Goal: Task Accomplishment & Management: Use online tool/utility

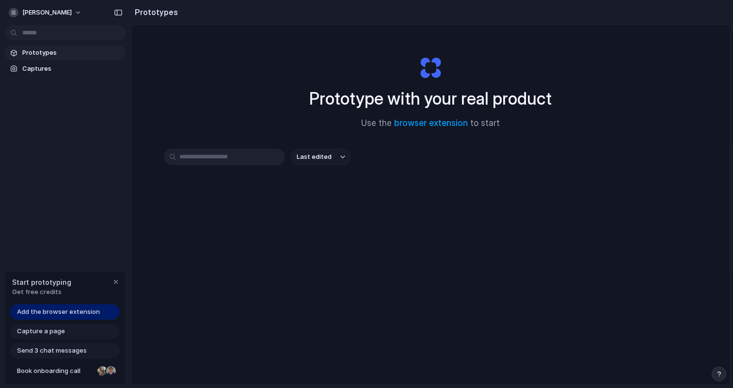
click at [99, 330] on div "Capture a page" at bounding box center [65, 332] width 110 height 16
click at [97, 315] on span "Add the browser extension" at bounding box center [58, 312] width 83 height 10
click at [114, 282] on div "button" at bounding box center [116, 282] width 8 height 8
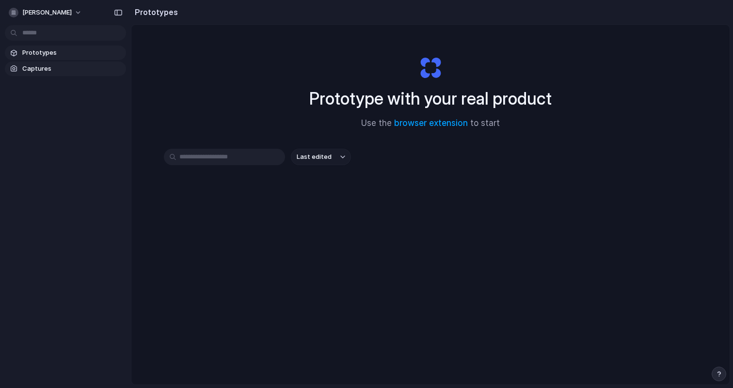
click at [70, 65] on span "Captures" at bounding box center [72, 69] width 100 height 10
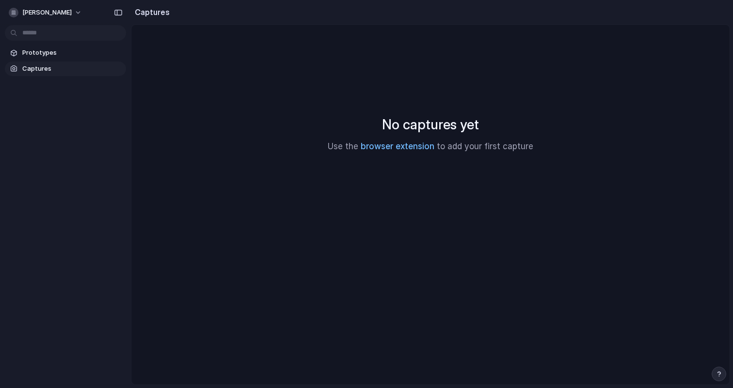
click at [421, 148] on link "browser extension" at bounding box center [398, 147] width 74 height 10
click at [403, 144] on link "browser extension" at bounding box center [398, 147] width 74 height 10
